Goal: Task Accomplishment & Management: Use online tool/utility

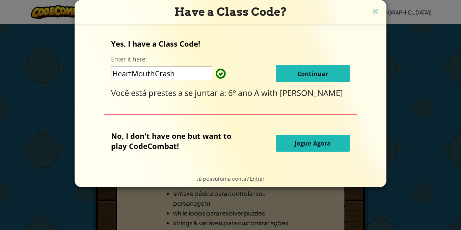
click at [307, 79] on button "Continuar" at bounding box center [312, 73] width 74 height 17
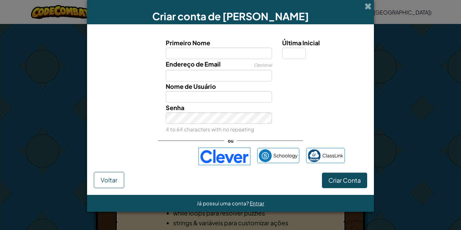
click at [318, 80] on div "Endereço de Email Opcional" at bounding box center [230, 70] width 280 height 22
click at [366, 10] on div "Criar conta de [PERSON_NAME]" at bounding box center [230, 12] width 287 height 24
click at [368, 4] on span at bounding box center [367, 6] width 7 height 7
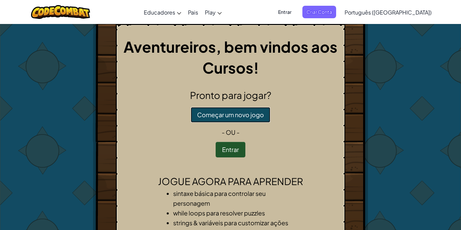
click at [232, 111] on button "Começar um novo jogo" at bounding box center [230, 115] width 80 height 16
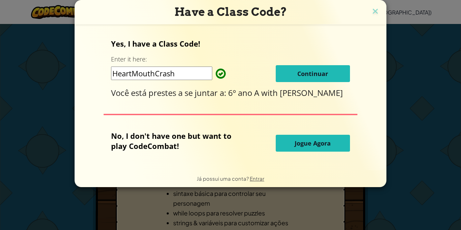
click at [306, 74] on span "Continuar" at bounding box center [312, 73] width 31 height 8
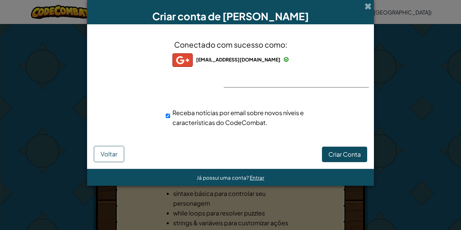
click at [126, 152] on div "Criar Conta Voltar" at bounding box center [230, 153] width 273 height 18
click at [101, 157] on span "Voltar" at bounding box center [108, 154] width 17 height 8
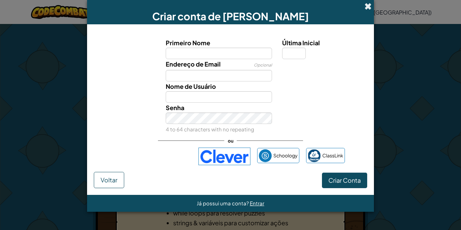
click at [369, 10] on span at bounding box center [367, 6] width 7 height 7
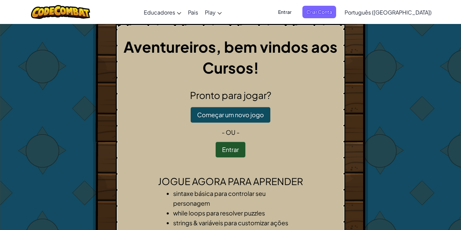
click at [228, 157] on div "Aventureiros, bem vindos aos Cursos! Pronto para jogar? Começar um novo jogo - …" at bounding box center [230, 141] width 229 height 235
click at [227, 151] on button "Entrar" at bounding box center [230, 150] width 30 height 16
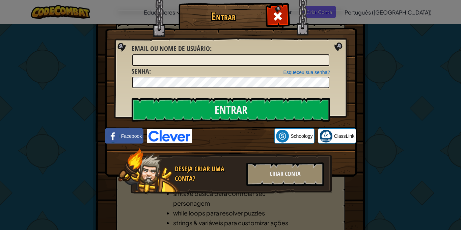
click at [410, 76] on div "Entrar Erro desconhecido. Email ou nome de usuário : Esqueceu sua senha? Senha …" at bounding box center [230, 115] width 461 height 230
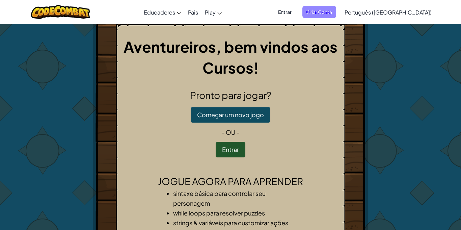
click at [336, 12] on span "Criar Conta" at bounding box center [319, 12] width 34 height 12
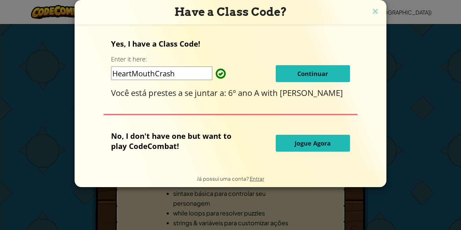
click at [299, 145] on span "Jogue Agora" at bounding box center [312, 143] width 36 height 8
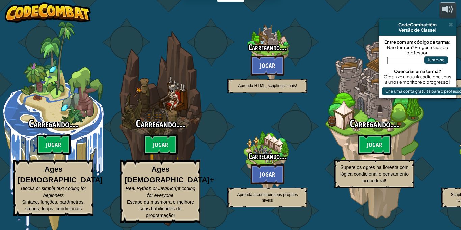
select select "pt-BR"
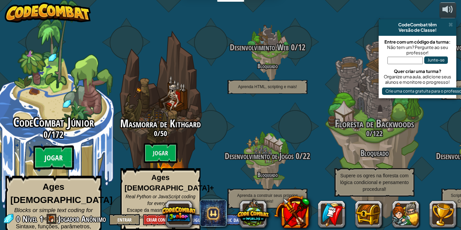
click at [42, 153] on btn "Jogar" at bounding box center [53, 157] width 40 height 24
select select "pt-BR"
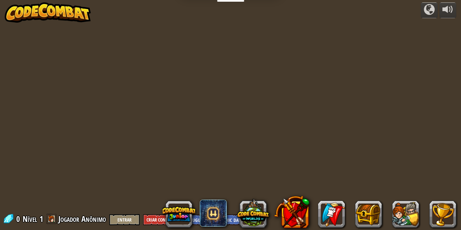
select select "pt-BR"
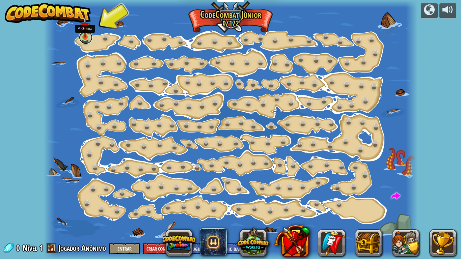
click at [84, 38] on link at bounding box center [85, 37] width 13 height 13
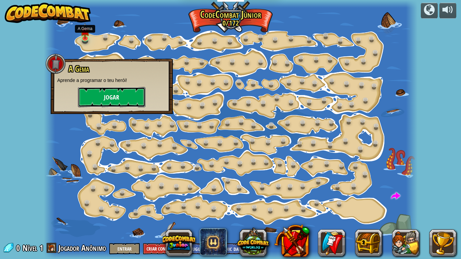
click at [126, 98] on button "Jogar" at bounding box center [111, 97] width 67 height 20
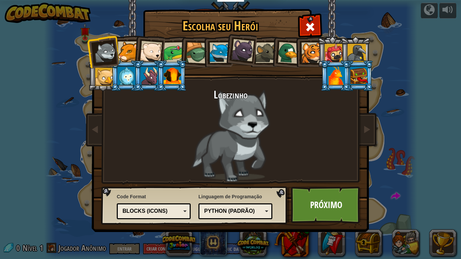
click at [358, 55] on div at bounding box center [356, 53] width 18 height 18
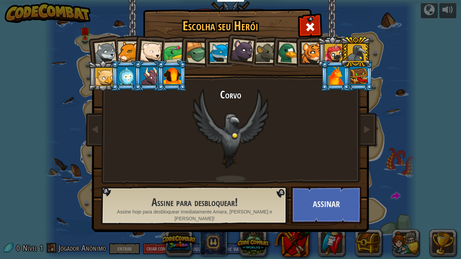
click at [231, 51] on li at bounding box center [240, 49] width 33 height 34
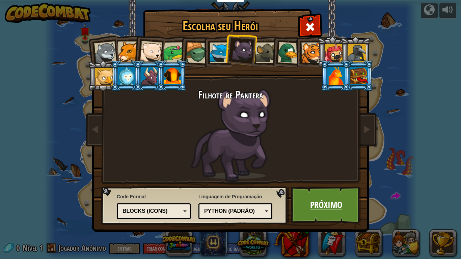
click at [311, 198] on link "Próximo" at bounding box center [326, 204] width 70 height 37
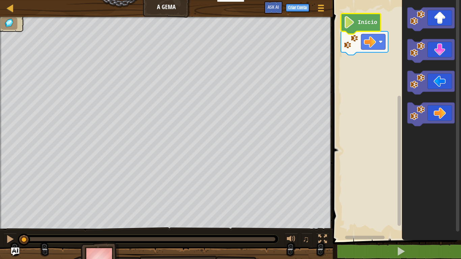
click at [351, 25] on image "Espaço de trabalho do Blockly" at bounding box center [348, 22] width 11 height 12
click at [347, 24] on image "Espaço de trabalho do Blockly" at bounding box center [348, 22] width 11 height 12
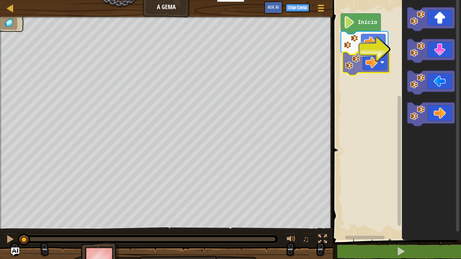
click at [367, 61] on div "Início" at bounding box center [395, 118] width 130 height 243
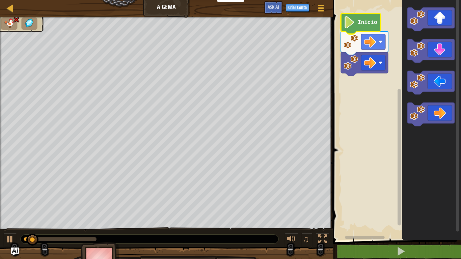
click at [351, 27] on image "Espaço de trabalho do Blockly" at bounding box center [348, 22] width 11 height 12
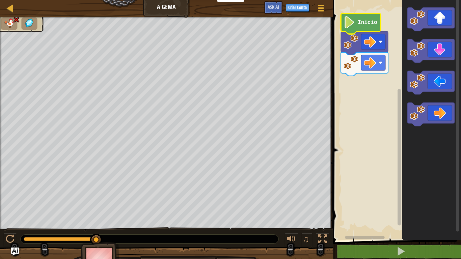
click at [351, 22] on image "Espaço de trabalho do Blockly" at bounding box center [348, 22] width 11 height 12
click at [351, 21] on image "Espaço de trabalho do Blockly" at bounding box center [348, 22] width 11 height 12
click at [357, 140] on rect "Espaço de trabalho do Blockly" at bounding box center [395, 118] width 130 height 243
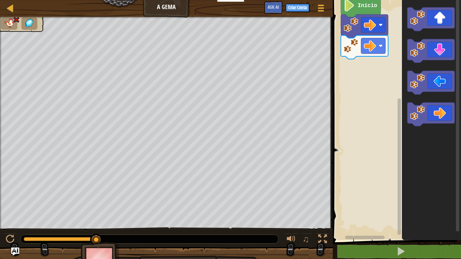
click at [341, 99] on rect "Espaço de trabalho do Blockly" at bounding box center [395, 118] width 130 height 243
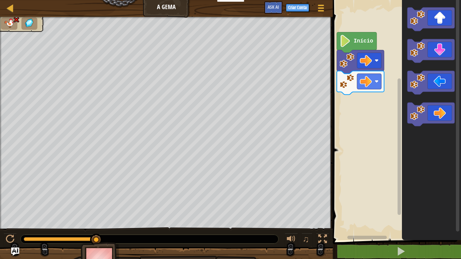
click at [348, 37] on image "Espaço de trabalho do Blockly" at bounding box center [344, 41] width 11 height 12
click at [346, 38] on image "Espaço de trabalho do Blockly" at bounding box center [344, 41] width 11 height 12
click at [367, 39] on text "Início" at bounding box center [363, 41] width 20 height 6
click at [356, 39] on text "Início" at bounding box center [363, 41] width 20 height 6
click at [353, 40] on text "Início" at bounding box center [363, 41] width 20 height 6
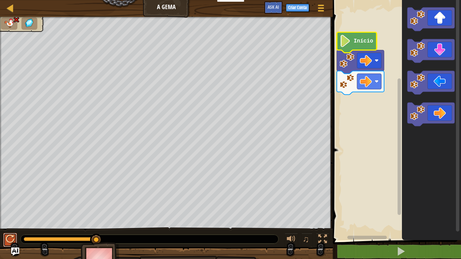
click at [4, 229] on button at bounding box center [9, 240] width 13 height 14
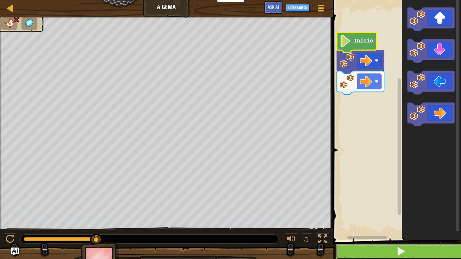
click at [378, 229] on button at bounding box center [400, 252] width 130 height 16
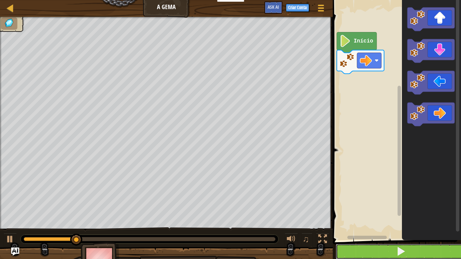
click at [382, 229] on button at bounding box center [400, 252] width 130 height 16
